Goal: Task Accomplishment & Management: Complete application form

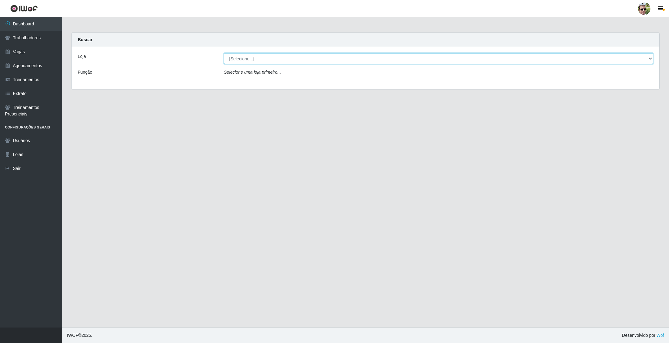
drag, startPoint x: 265, startPoint y: 57, endPoint x: 265, endPoint y: 64, distance: 6.8
click at [265, 57] on select "[Selecione...] [PERSON_NAME] Supermercado - Gurinhém" at bounding box center [438, 58] width 429 height 11
select select "176"
click at [224, 53] on select "[Selecione...] [PERSON_NAME] Supermercado - Gurinhém" at bounding box center [438, 58] width 429 height 11
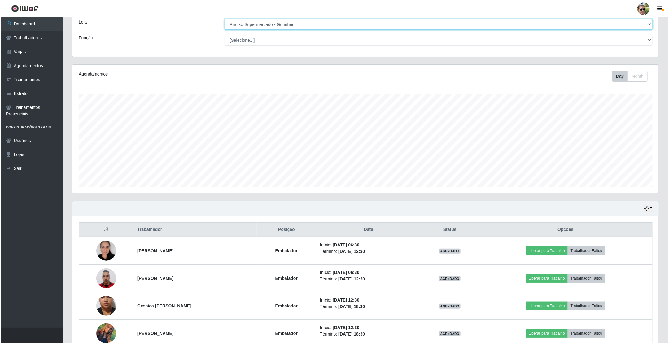
scroll to position [70, 0]
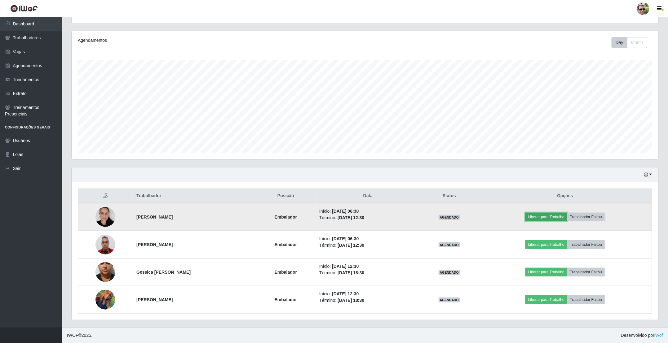
click at [550, 220] on button "Liberar para Trabalho" at bounding box center [546, 217] width 42 height 9
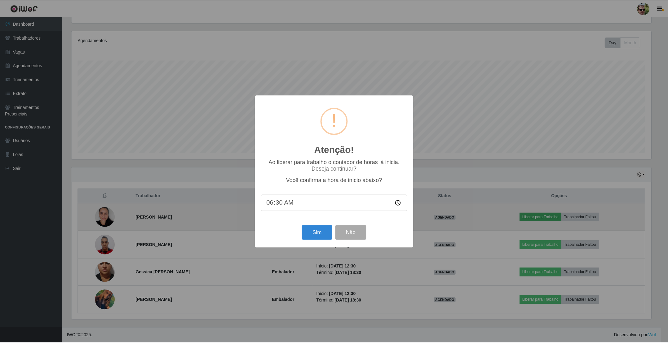
scroll to position [129, 581]
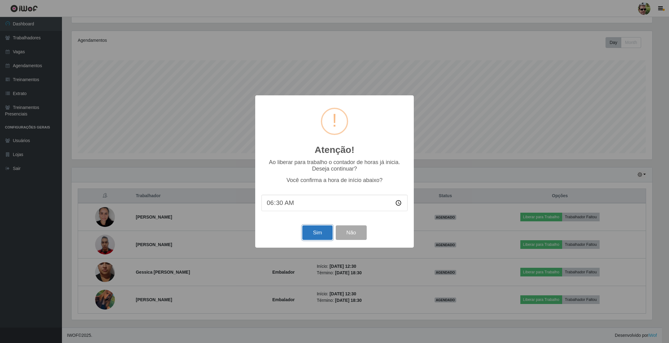
click at [323, 235] on button "Sim" at bounding box center [317, 233] width 30 height 15
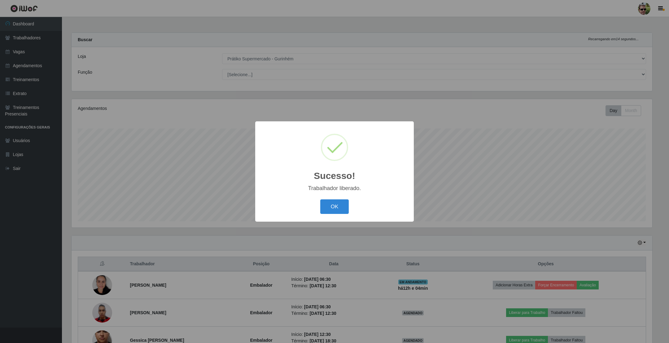
click at [320, 200] on button "OK" at bounding box center [334, 207] width 29 height 15
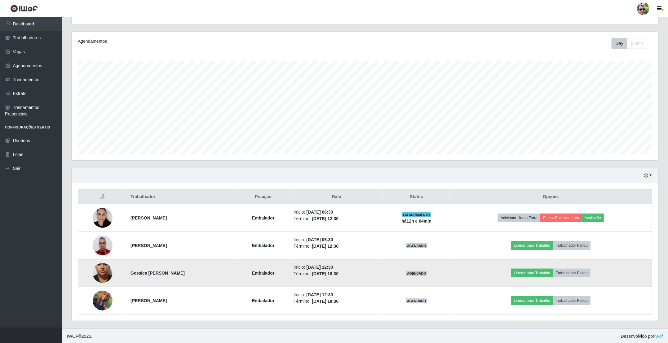
scroll to position [70, 0]
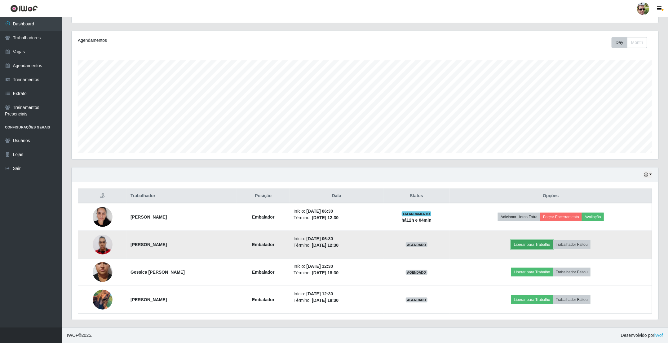
click at [535, 246] on button "Liberar para Trabalho" at bounding box center [532, 244] width 42 height 9
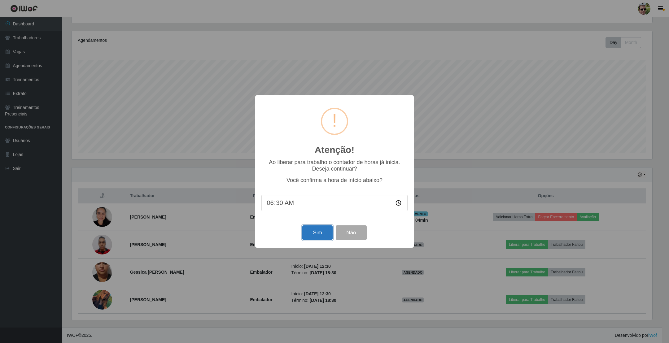
click at [312, 236] on button "Sim" at bounding box center [317, 233] width 30 height 15
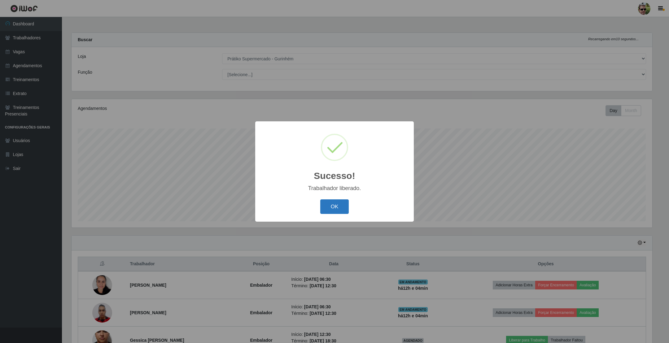
click at [335, 208] on button "OK" at bounding box center [334, 207] width 29 height 15
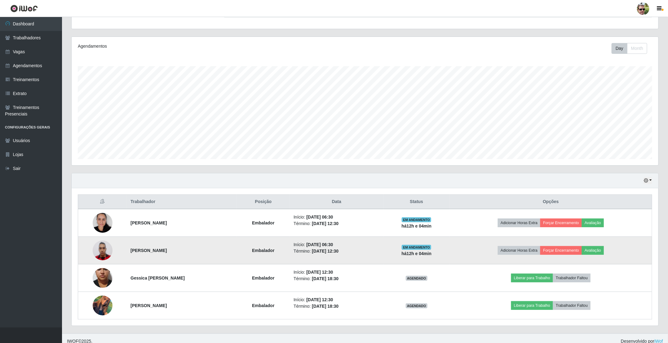
scroll to position [70, 0]
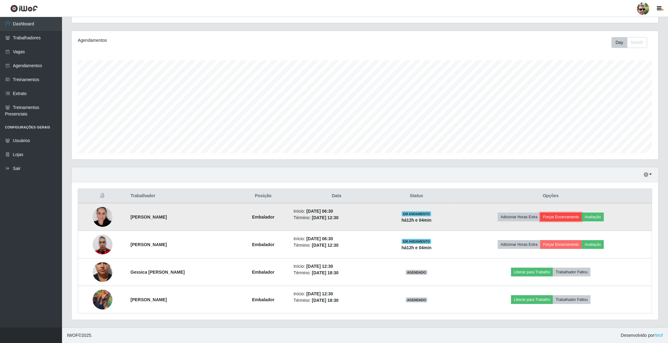
click at [570, 214] on button "Forçar Encerramento" at bounding box center [561, 217] width 42 height 9
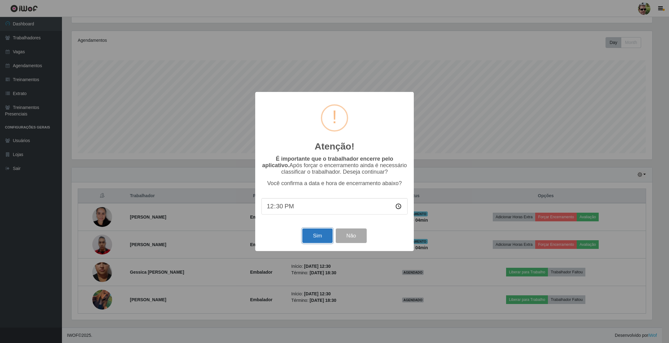
click at [317, 241] on button "Sim" at bounding box center [317, 236] width 30 height 15
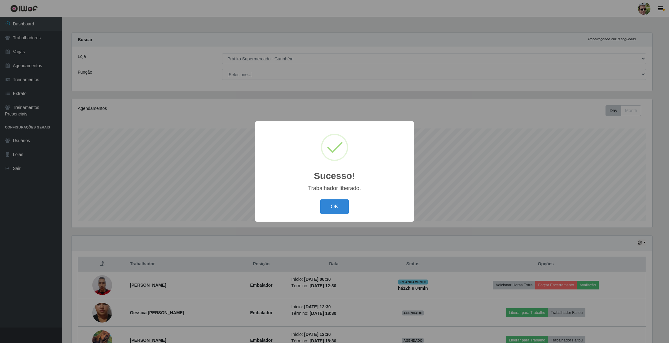
click at [320, 200] on button "OK" at bounding box center [334, 207] width 29 height 15
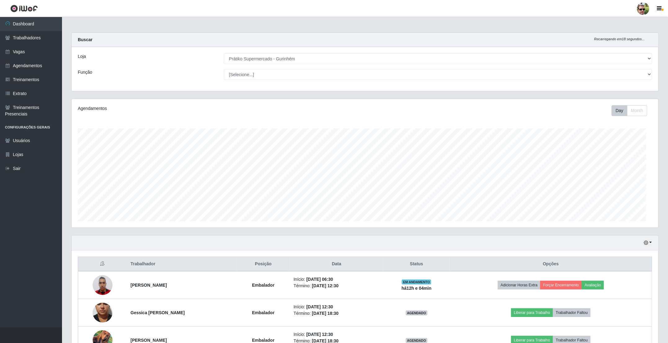
scroll to position [0, 0]
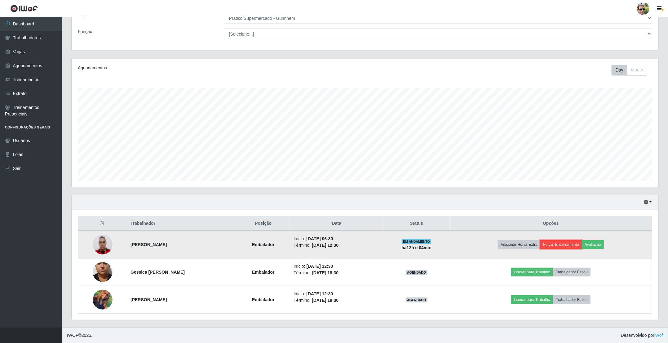
click at [568, 242] on button "Forçar Encerramento" at bounding box center [561, 244] width 42 height 9
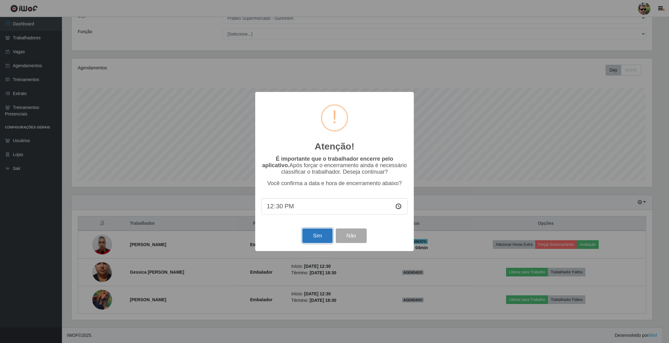
click at [313, 237] on button "Sim" at bounding box center [317, 236] width 30 height 15
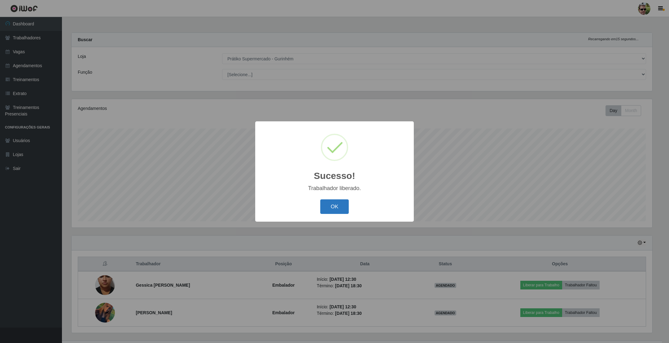
click at [338, 205] on button "OK" at bounding box center [334, 207] width 29 height 15
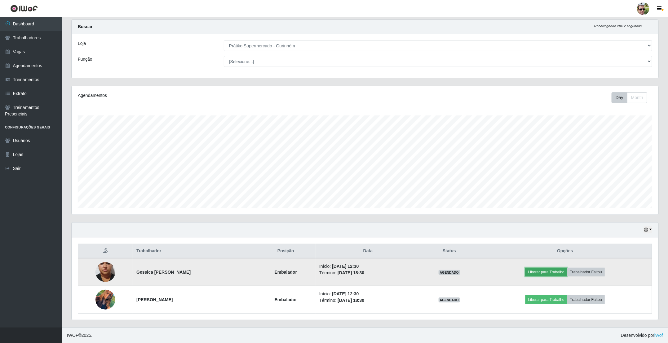
click at [540, 273] on button "Liberar para Trabalho" at bounding box center [546, 272] width 42 height 9
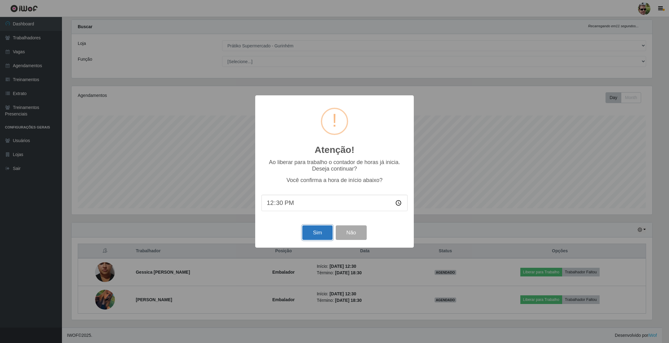
click at [316, 238] on button "Sim" at bounding box center [317, 233] width 30 height 15
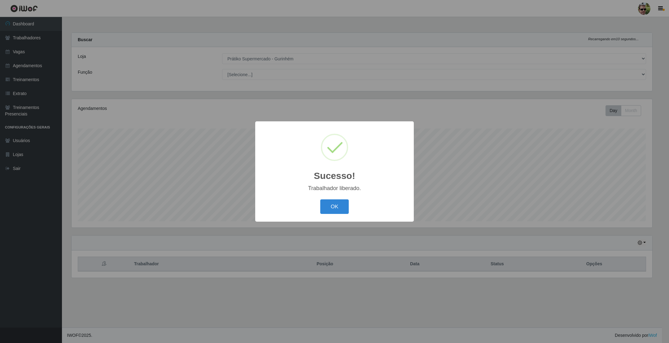
click at [320, 200] on button "OK" at bounding box center [334, 207] width 29 height 15
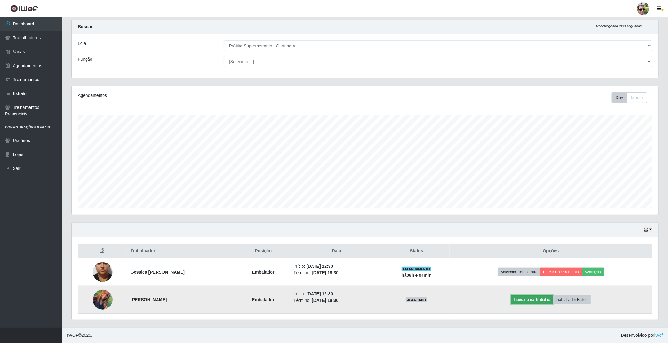
click at [531, 296] on button "Liberar para Trabalho" at bounding box center [532, 300] width 42 height 9
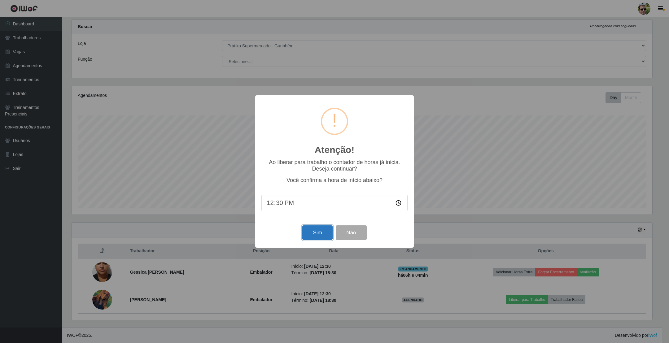
click at [312, 231] on button "Sim" at bounding box center [317, 233] width 30 height 15
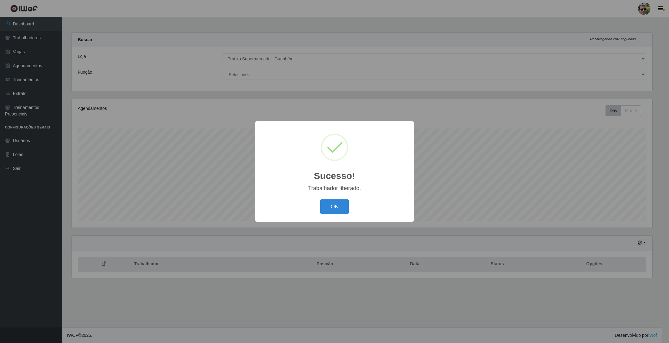
click at [320, 200] on button "OK" at bounding box center [334, 207] width 29 height 15
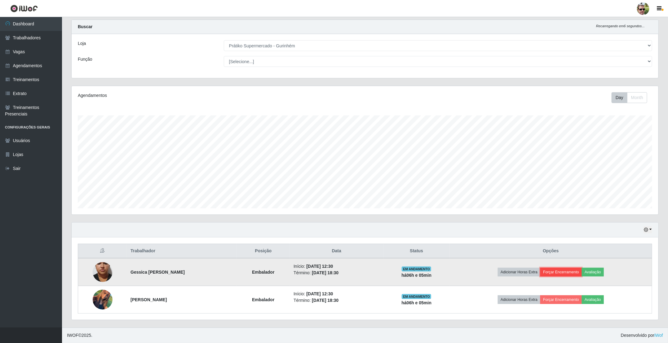
click at [564, 272] on button "Forçar Encerramento" at bounding box center [561, 272] width 42 height 9
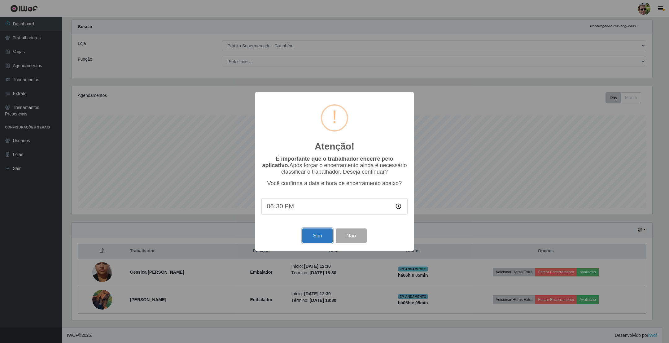
click at [316, 236] on button "Sim" at bounding box center [317, 236] width 30 height 15
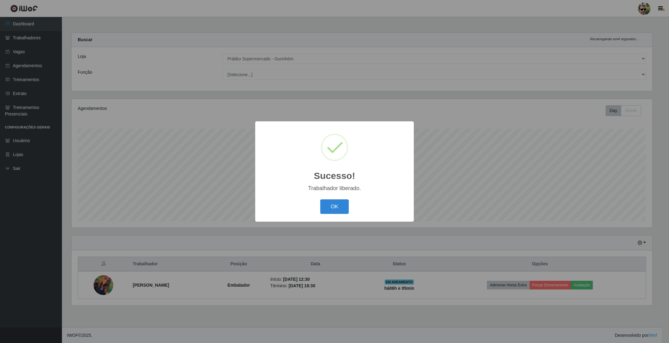
click at [320, 200] on button "OK" at bounding box center [334, 207] width 29 height 15
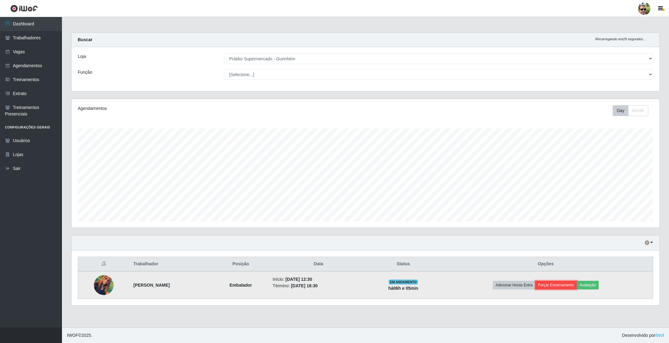
click at [572, 288] on button "Forçar Encerramento" at bounding box center [556, 285] width 42 height 9
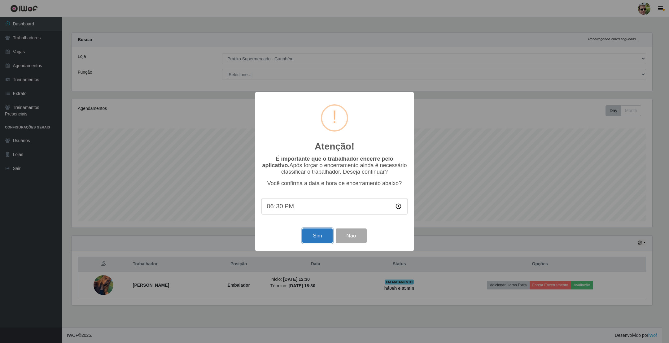
click at [314, 231] on button "Sim" at bounding box center [317, 236] width 30 height 15
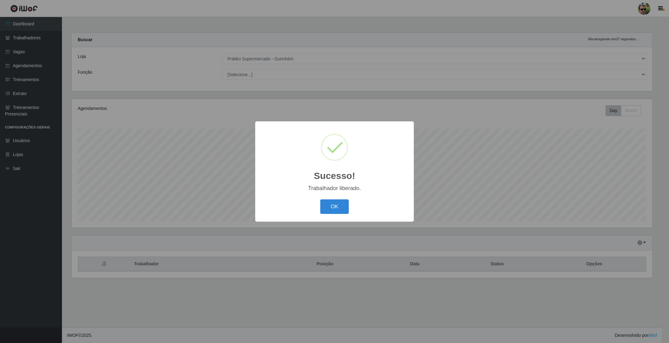
click at [320, 200] on button "OK" at bounding box center [334, 207] width 29 height 15
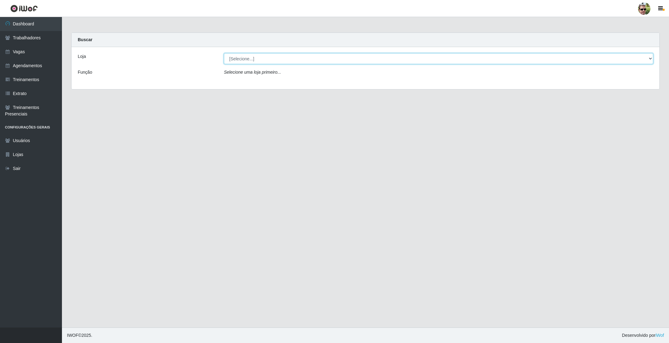
click at [257, 61] on select "[Selecione...] [PERSON_NAME] Supermercado - Gurinhém" at bounding box center [438, 58] width 429 height 11
select select "176"
click at [224, 53] on select "[Selecione...] [PERSON_NAME] Supermercado - Gurinhém" at bounding box center [438, 58] width 429 height 11
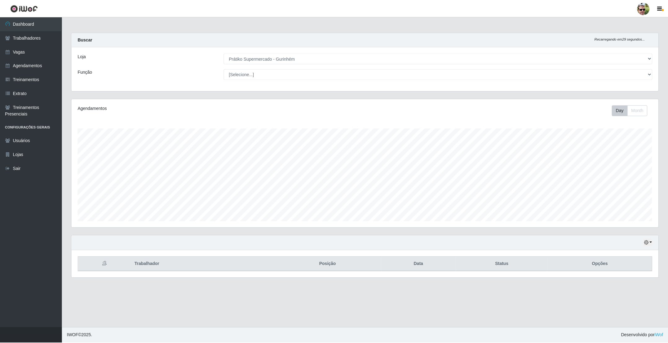
scroll to position [129, 587]
click at [285, 25] on main "Carregando... Buscar Recarregando em 29 segundos... Loja [Selecione...] Prátiko…" at bounding box center [365, 172] width 607 height 311
click at [32, 65] on link "Agendamentos" at bounding box center [31, 66] width 62 height 14
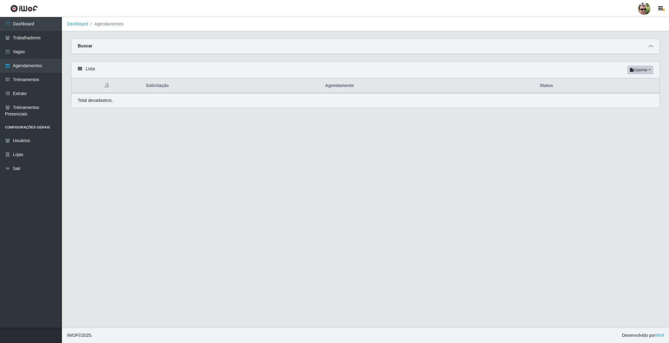
click at [651, 46] on icon at bounding box center [651, 46] width 4 height 4
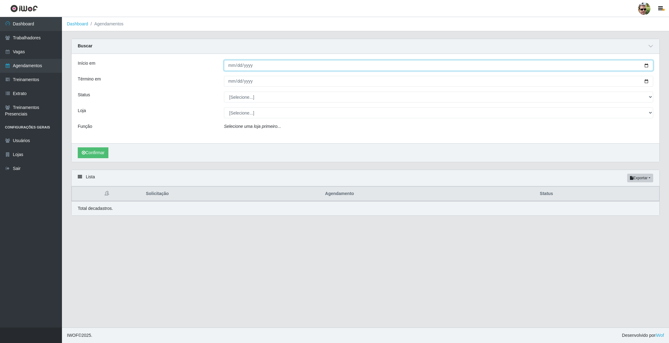
click at [645, 65] on input "Início em" at bounding box center [438, 65] width 429 height 11
type input "2025-08-17"
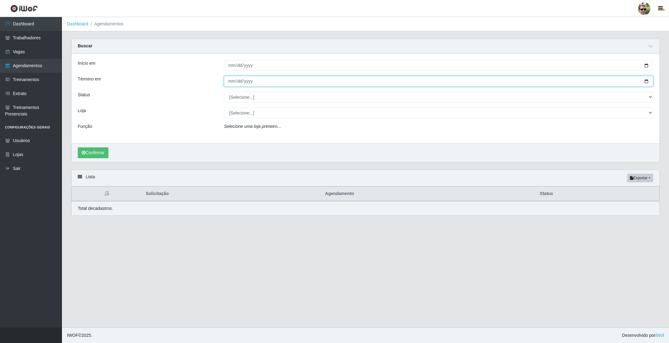
click at [645, 81] on input "Término em" at bounding box center [438, 81] width 429 height 11
type input "2025-08-17"
click at [242, 93] on select "[Selecione...] AGENDADO AGUARDANDO LIBERAR EM ANDAMENTO EM REVISÃO FINALIZADO C…" at bounding box center [438, 97] width 429 height 11
select select "AGENDADO"
click at [224, 92] on select "[Selecione...] AGENDADO AGUARDANDO LIBERAR EM ANDAMENTO EM REVISÃO FINALIZADO C…" at bounding box center [438, 97] width 429 height 11
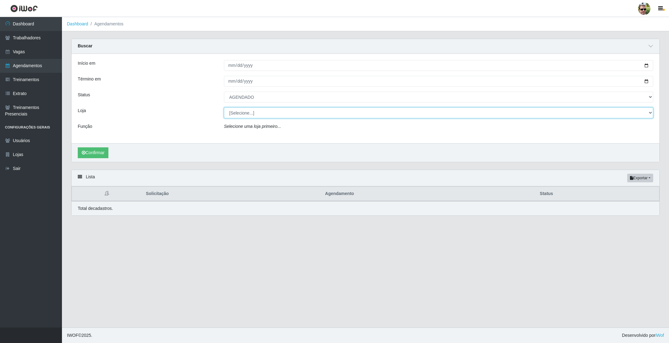
click at [244, 117] on select "[Selecione...] [PERSON_NAME] Supermercado - Gurinhém" at bounding box center [438, 113] width 429 height 11
select select "176"
click at [224, 108] on select "[Selecione...] [PERSON_NAME] Supermercado - Gurinhém" at bounding box center [438, 113] width 429 height 11
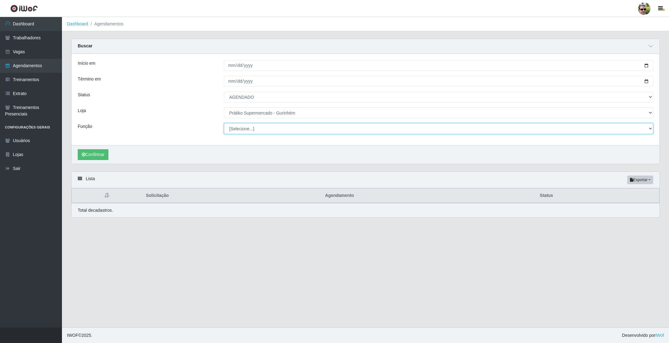
click at [243, 127] on select "[Selecione...] Auxiliar de entrega + Auxiliar de entrega ++ Embalador Embalador…" at bounding box center [438, 128] width 429 height 11
select select "1"
click at [224, 124] on select "[Selecione...] Auxiliar de entrega + Auxiliar de entrega ++ Embalador Embalador…" at bounding box center [438, 128] width 429 height 11
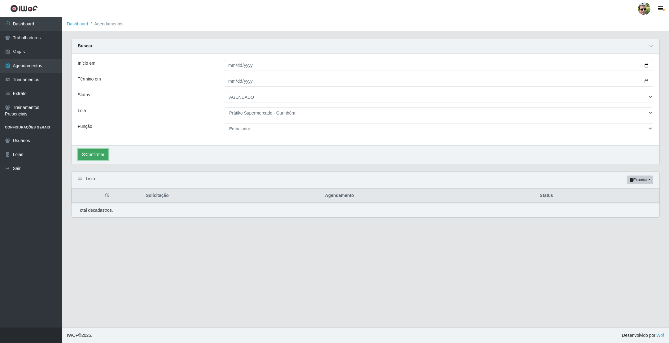
click at [103, 151] on button "Confirmar" at bounding box center [93, 154] width 31 height 11
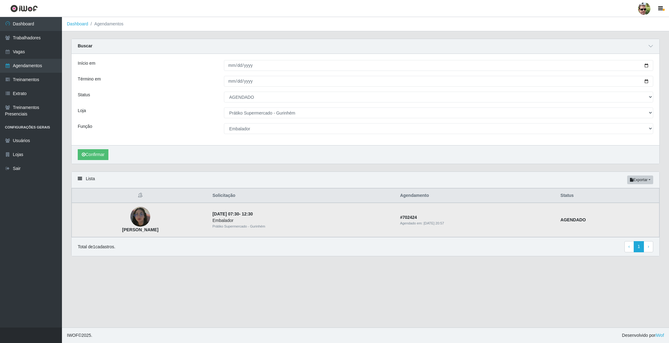
click at [150, 219] on img at bounding box center [140, 216] width 20 height 35
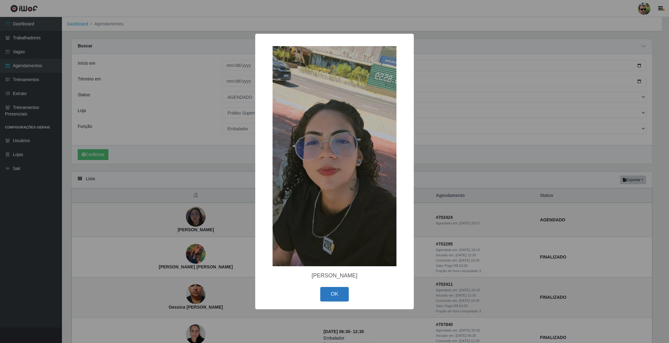
click at [333, 294] on button "OK" at bounding box center [334, 294] width 29 height 15
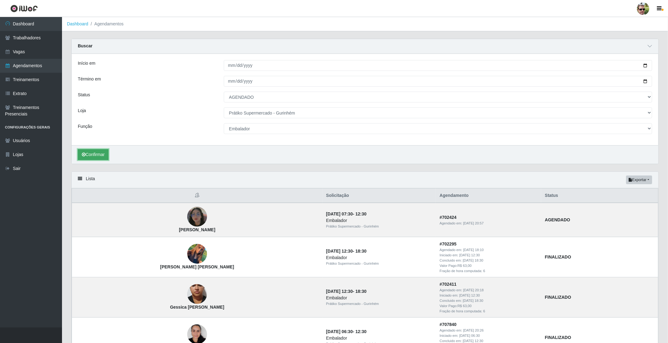
click at [94, 152] on button "Confirmar" at bounding box center [93, 154] width 31 height 11
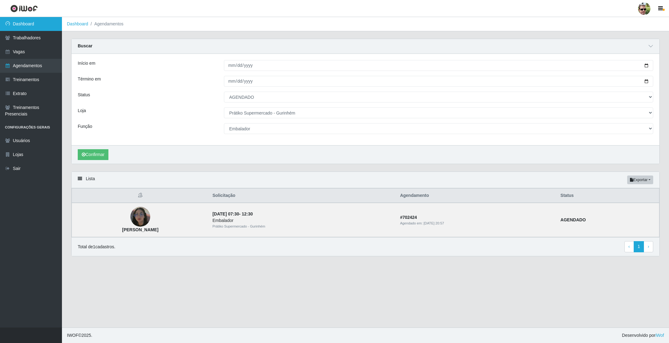
click at [23, 27] on link "Dashboard" at bounding box center [31, 24] width 62 height 14
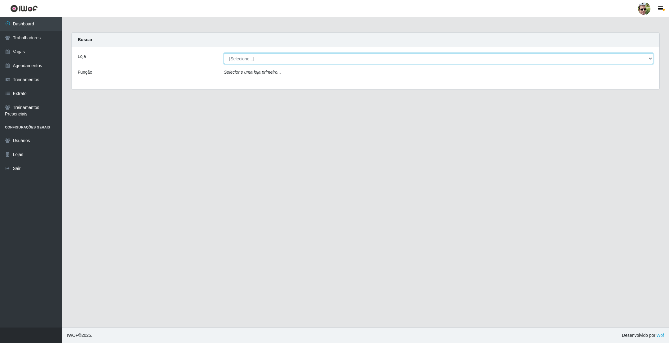
drag, startPoint x: 258, startPoint y: 55, endPoint x: 256, endPoint y: 64, distance: 9.5
click at [258, 55] on select "[Selecione...] [PERSON_NAME] Supermercado - Gurinhém" at bounding box center [438, 58] width 429 height 11
select select "176"
click at [224, 53] on select "[Selecione...] [PERSON_NAME] Supermercado - Gurinhém" at bounding box center [438, 58] width 429 height 11
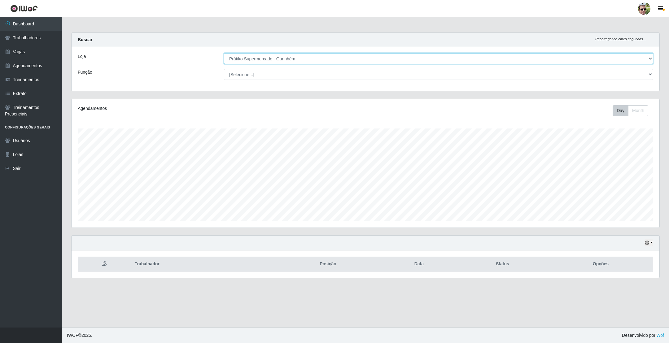
scroll to position [129, 587]
click at [283, 37] on div "Buscar Recarregando em 29 segundos..." at bounding box center [366, 40] width 588 height 14
